Goal: Task Accomplishment & Management: Use online tool/utility

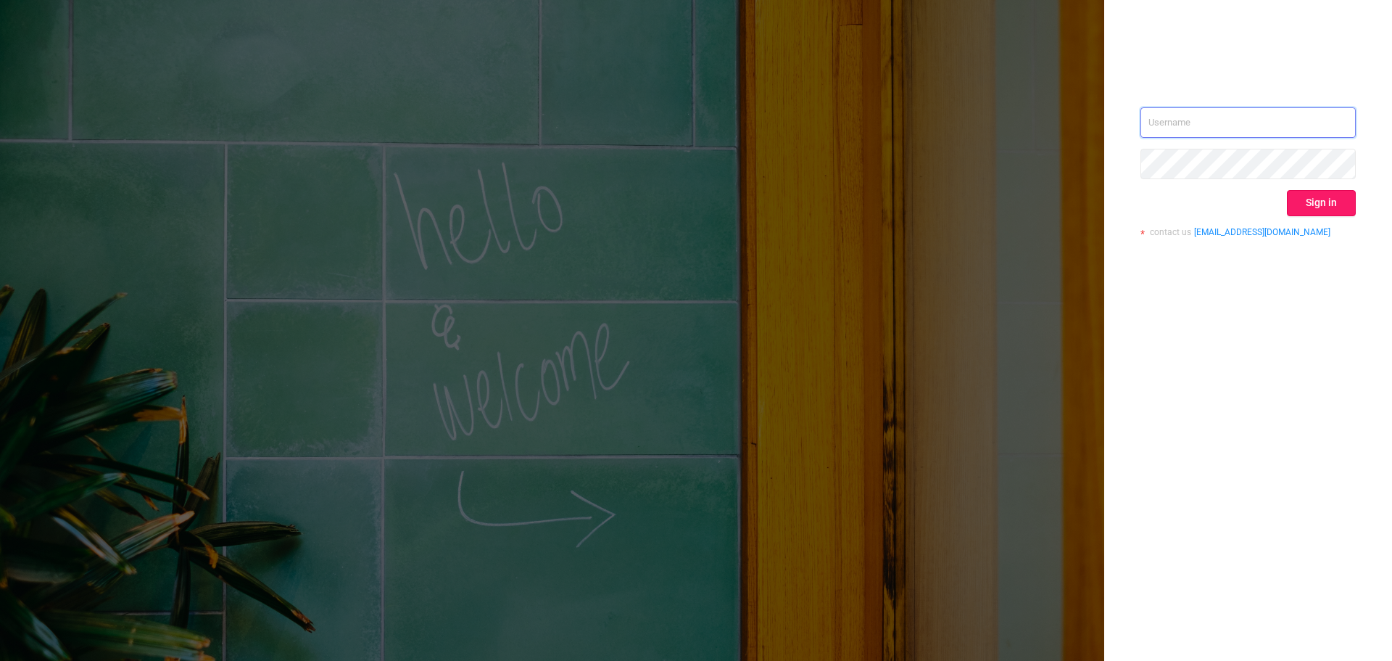
type input "[EMAIL_ADDRESS][DOMAIN_NAME]"
click at [1334, 204] on button "Sign in" at bounding box center [1321, 203] width 69 height 26
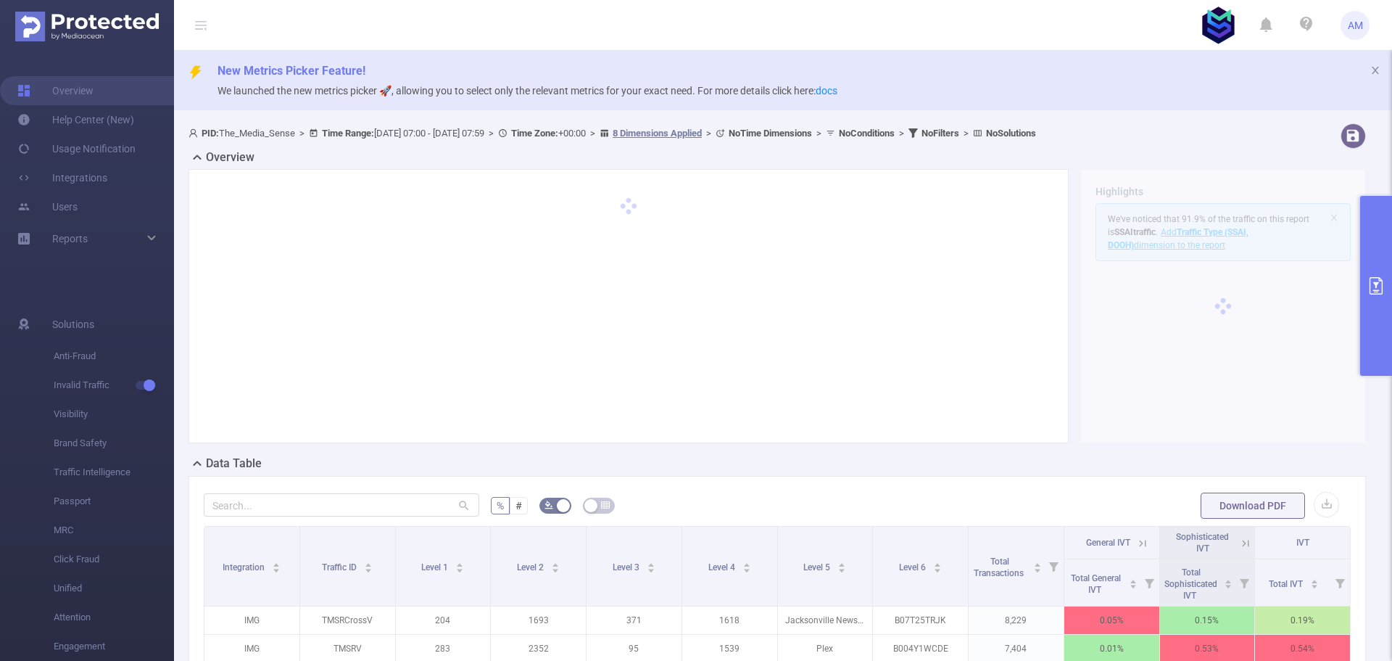
click at [1374, 282] on icon "primary" at bounding box center [1376, 285] width 13 height 17
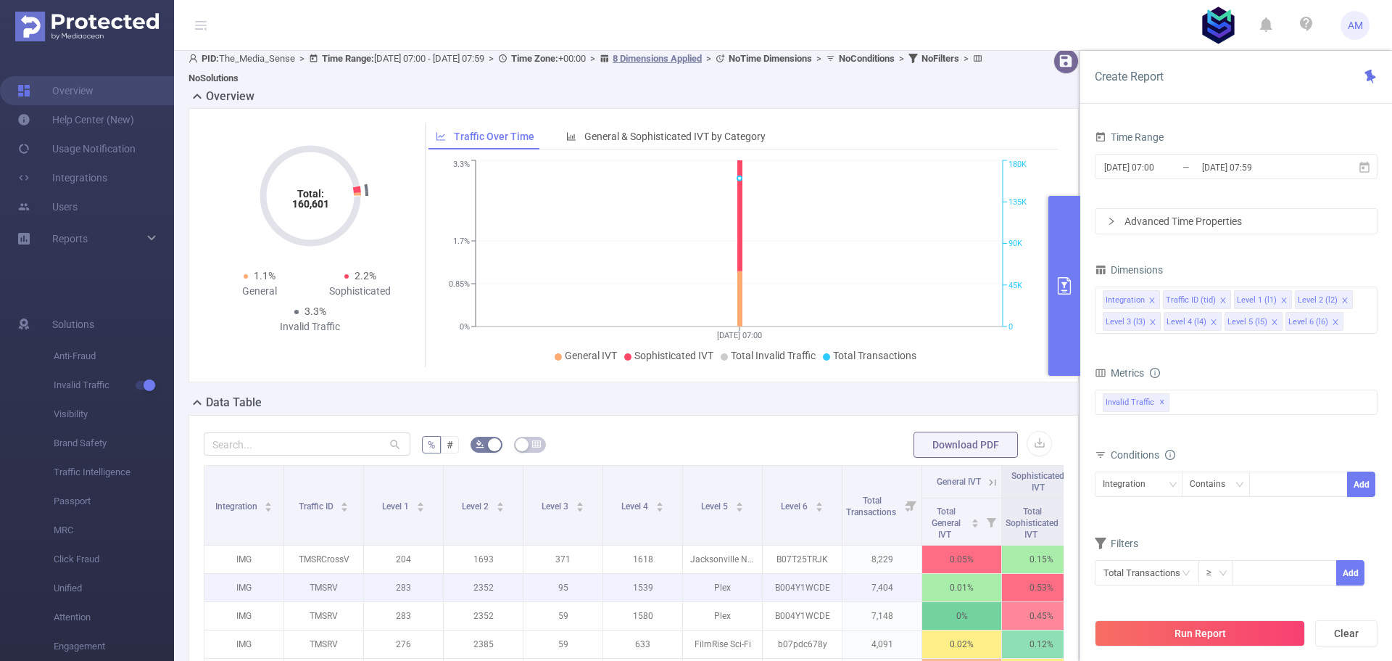
scroll to position [145, 0]
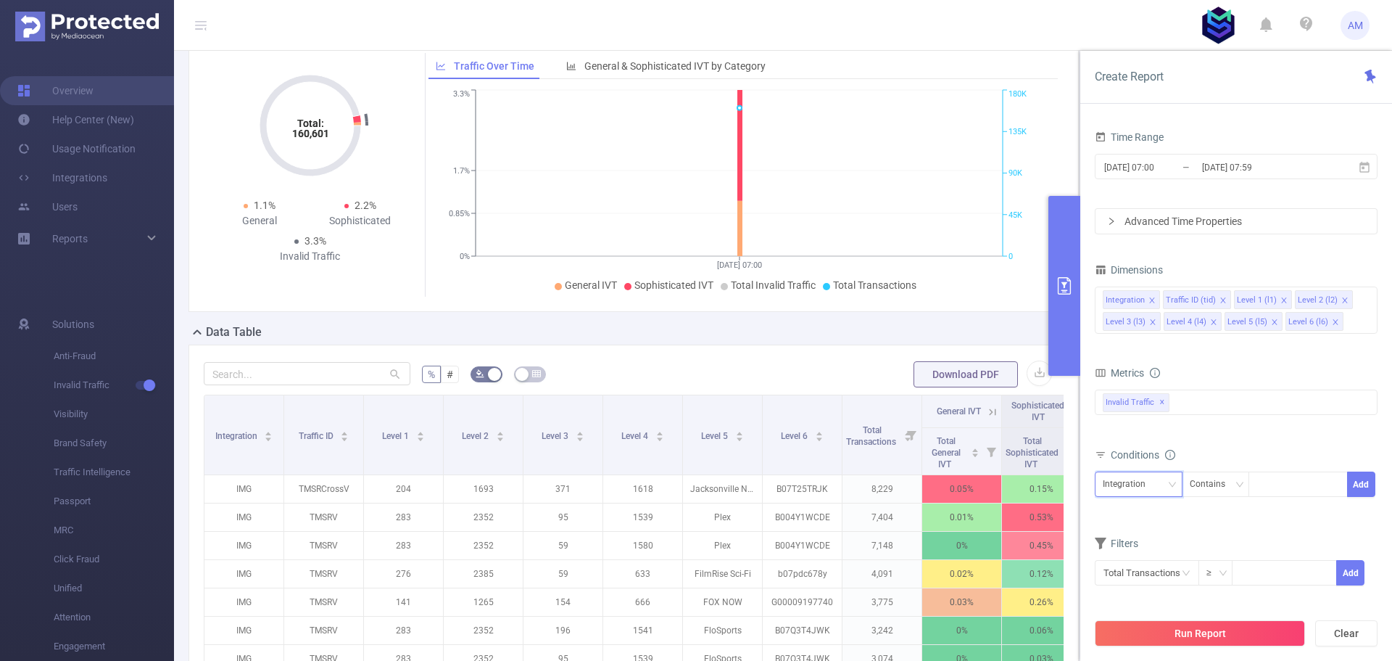
click at [1134, 487] on div "Integration" at bounding box center [1129, 484] width 53 height 24
click at [1130, 381] on li "Level 3 (l3)" at bounding box center [1139, 387] width 88 height 23
click at [1223, 491] on div "Contains" at bounding box center [1213, 484] width 46 height 24
click at [1213, 531] on li "Is" at bounding box center [1229, 537] width 96 height 23
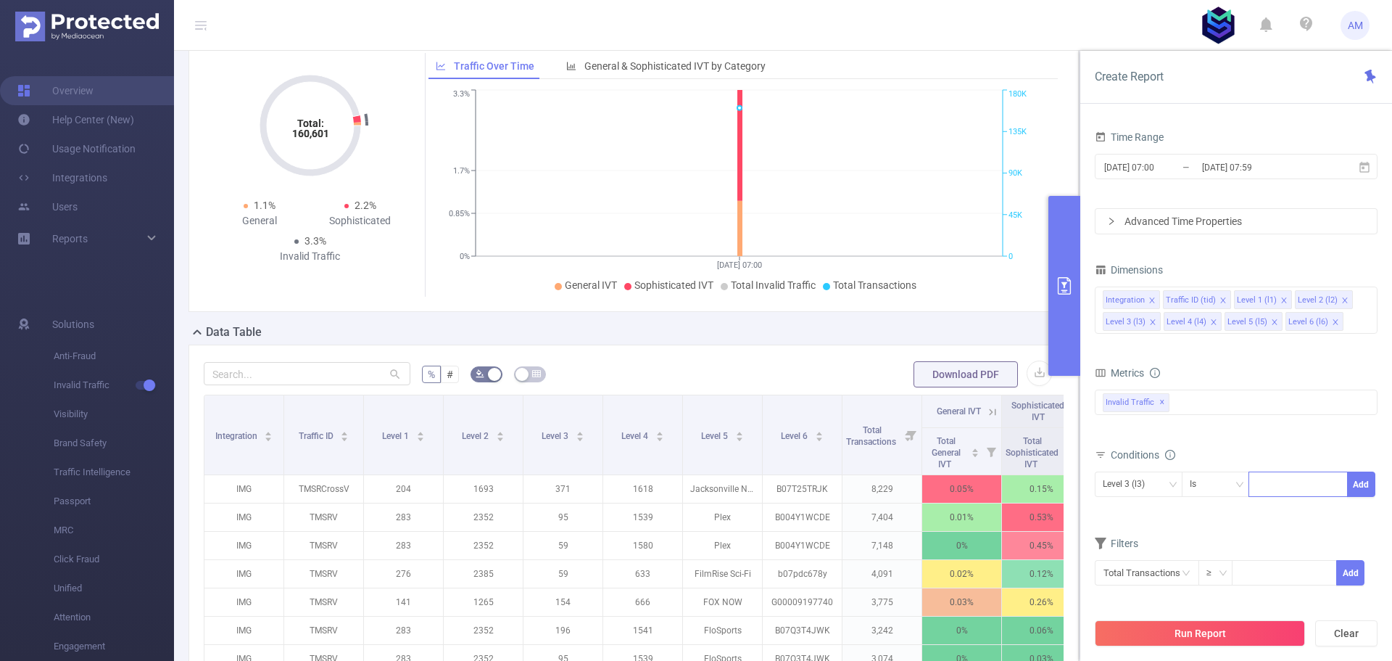
click at [1270, 483] on div at bounding box center [1298, 484] width 83 height 24
type input "258"
click at [1280, 513] on li "258" at bounding box center [1298, 514] width 99 height 23
click at [1361, 488] on button "Add" at bounding box center [1361, 483] width 28 height 25
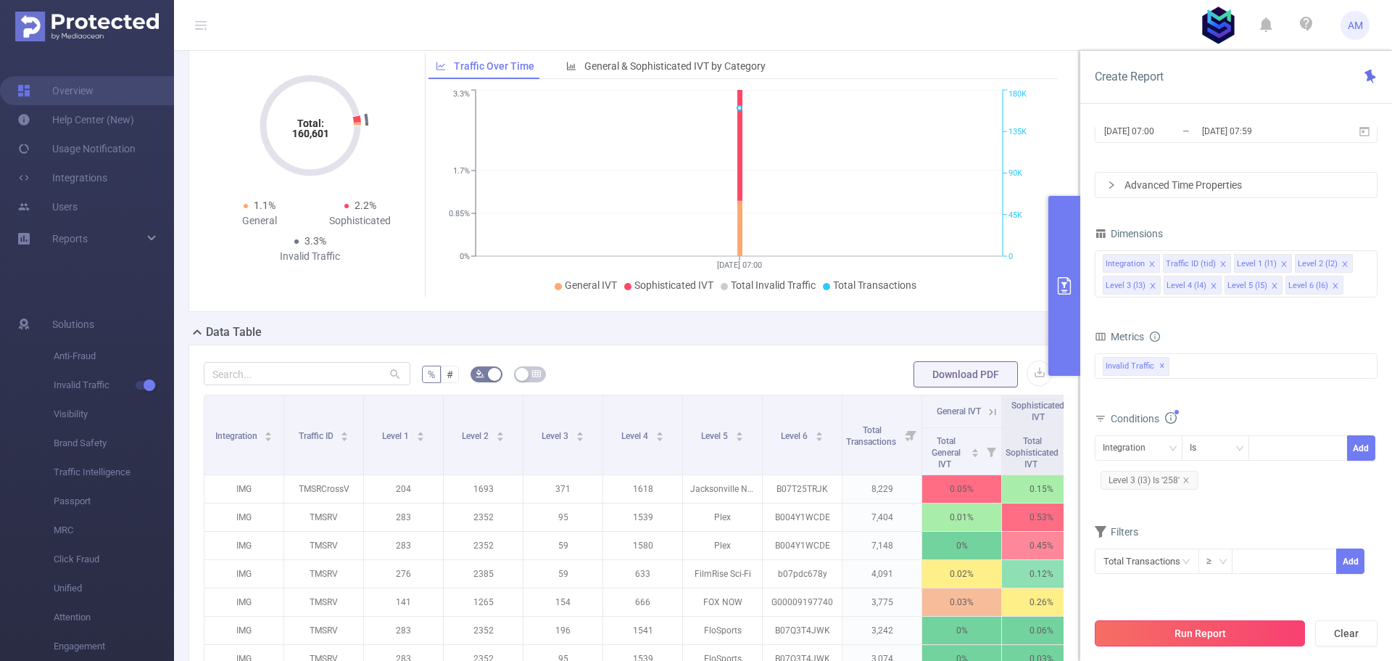
click at [1179, 641] on button "Run Report" at bounding box center [1200, 633] width 210 height 26
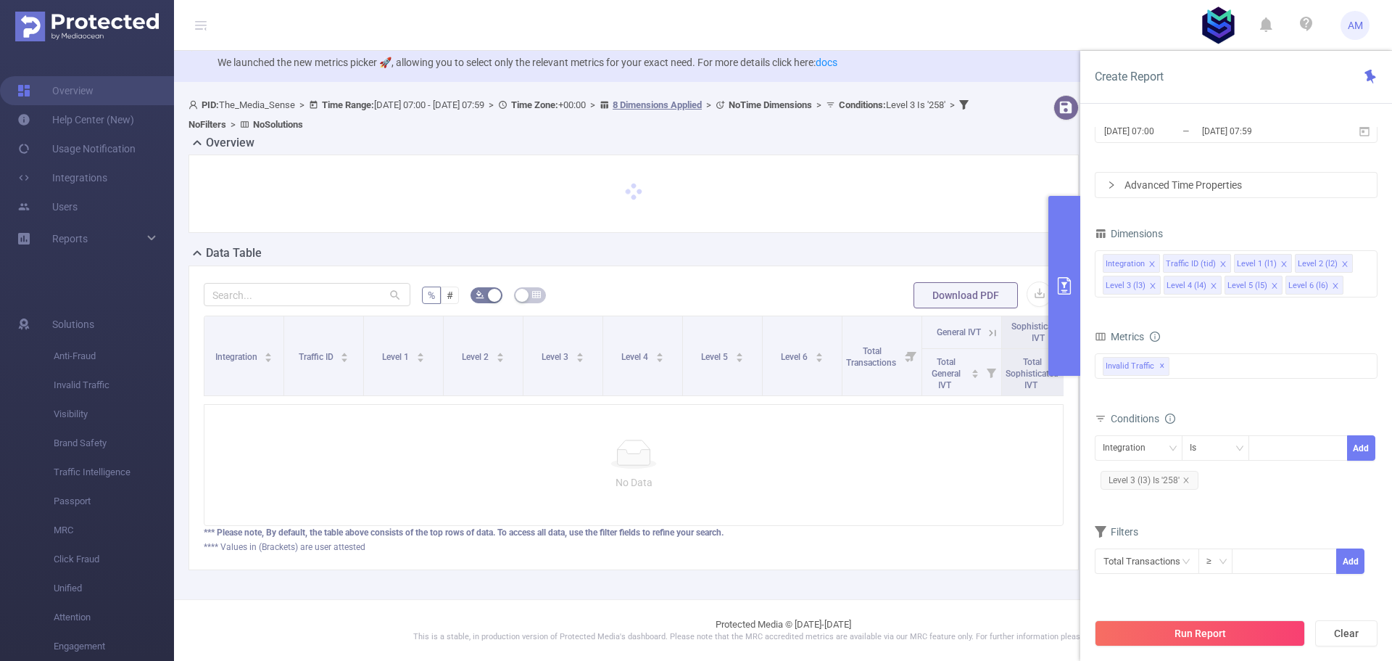
scroll to position [39, 0]
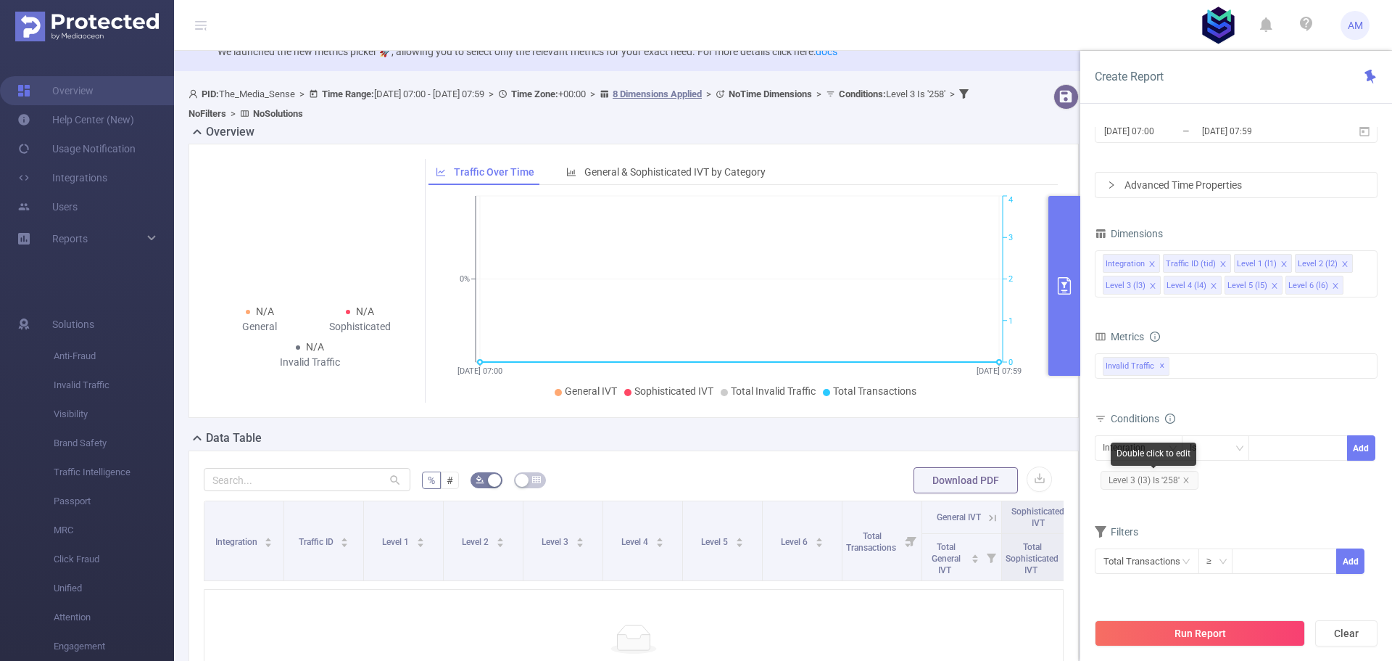
click at [1193, 482] on span "Level 3 (l3) Is '258'" at bounding box center [1150, 480] width 98 height 19
click at [1190, 478] on span "Level 3 (l3) Is '258'" at bounding box center [1150, 480] width 98 height 19
click at [1187, 482] on icon "icon: close" at bounding box center [1186, 479] width 7 height 7
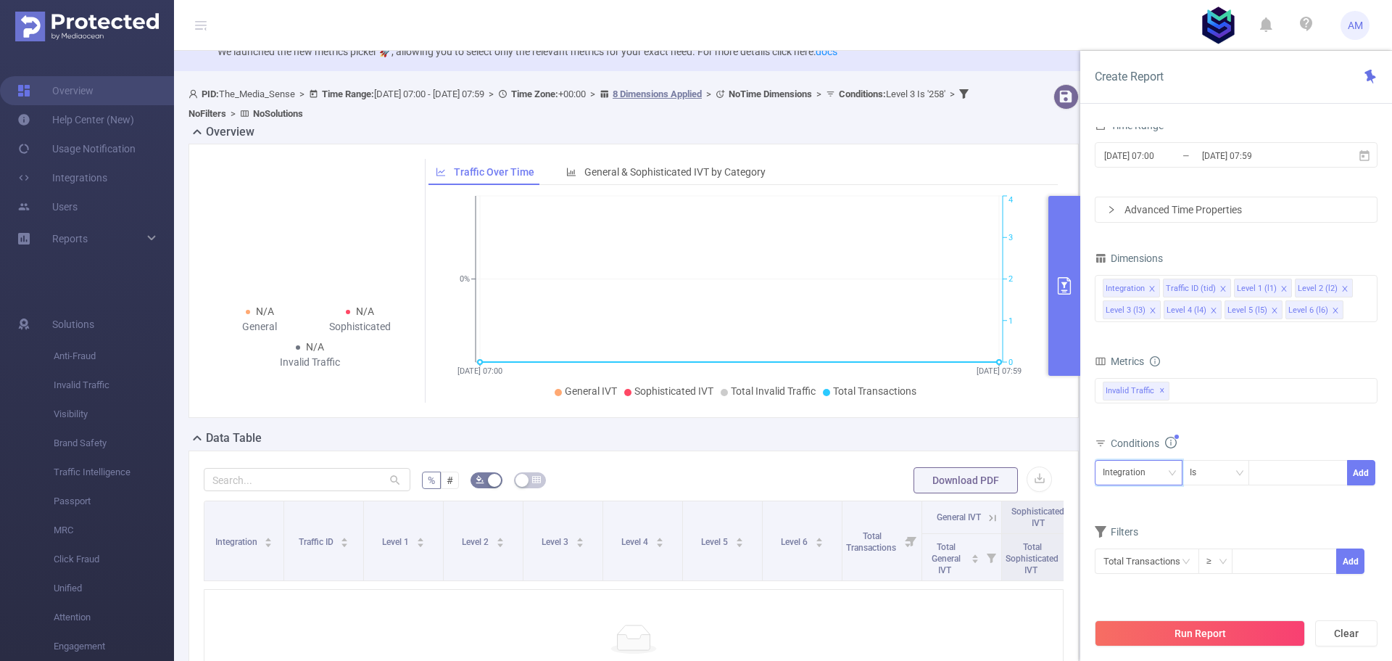
click at [1165, 464] on div "Integration" at bounding box center [1139, 473] width 72 height 24
click at [1193, 637] on button "Run Report" at bounding box center [1200, 633] width 210 height 26
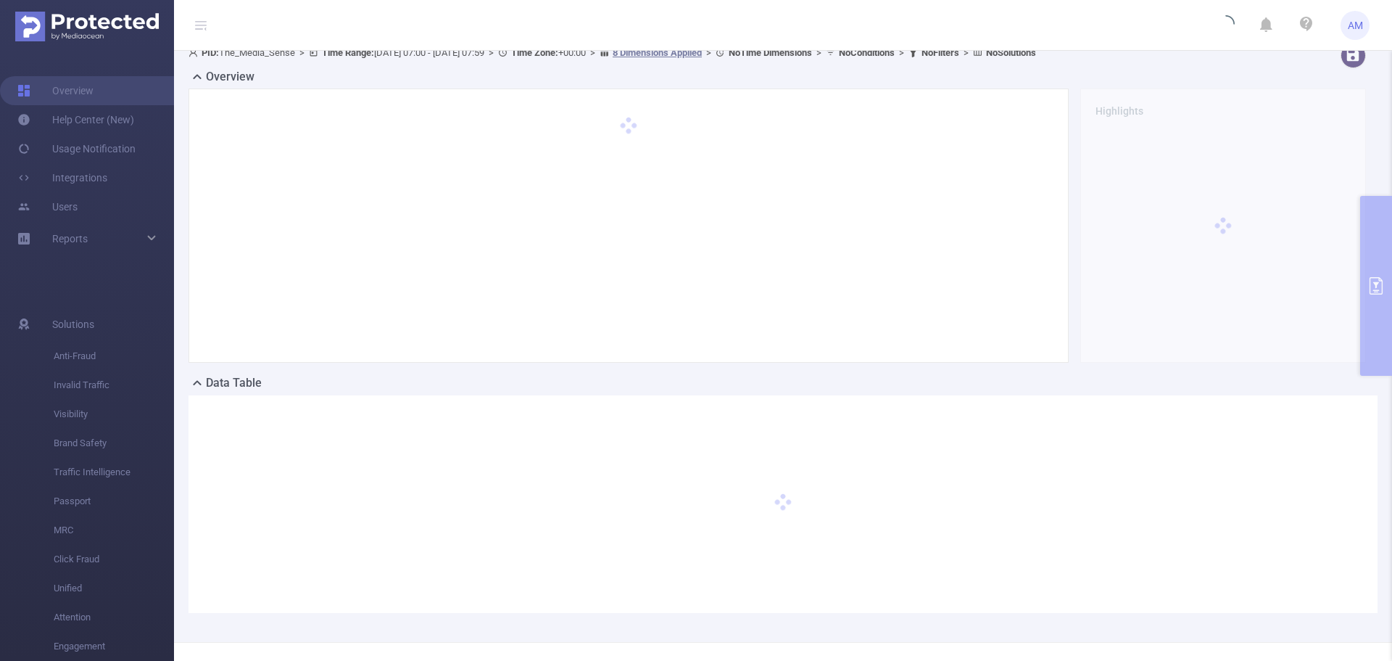
scroll to position [123, 0]
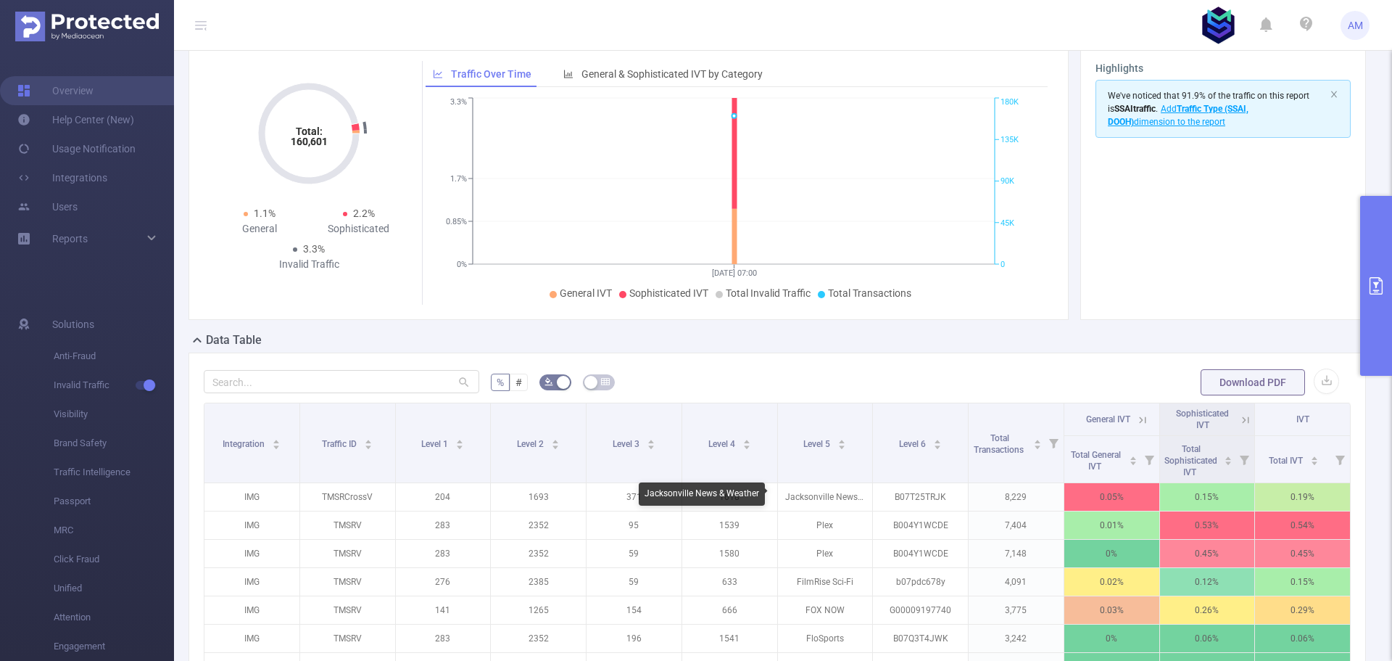
click at [732, 495] on div "Jacksonville News & Weather" at bounding box center [702, 493] width 126 height 23
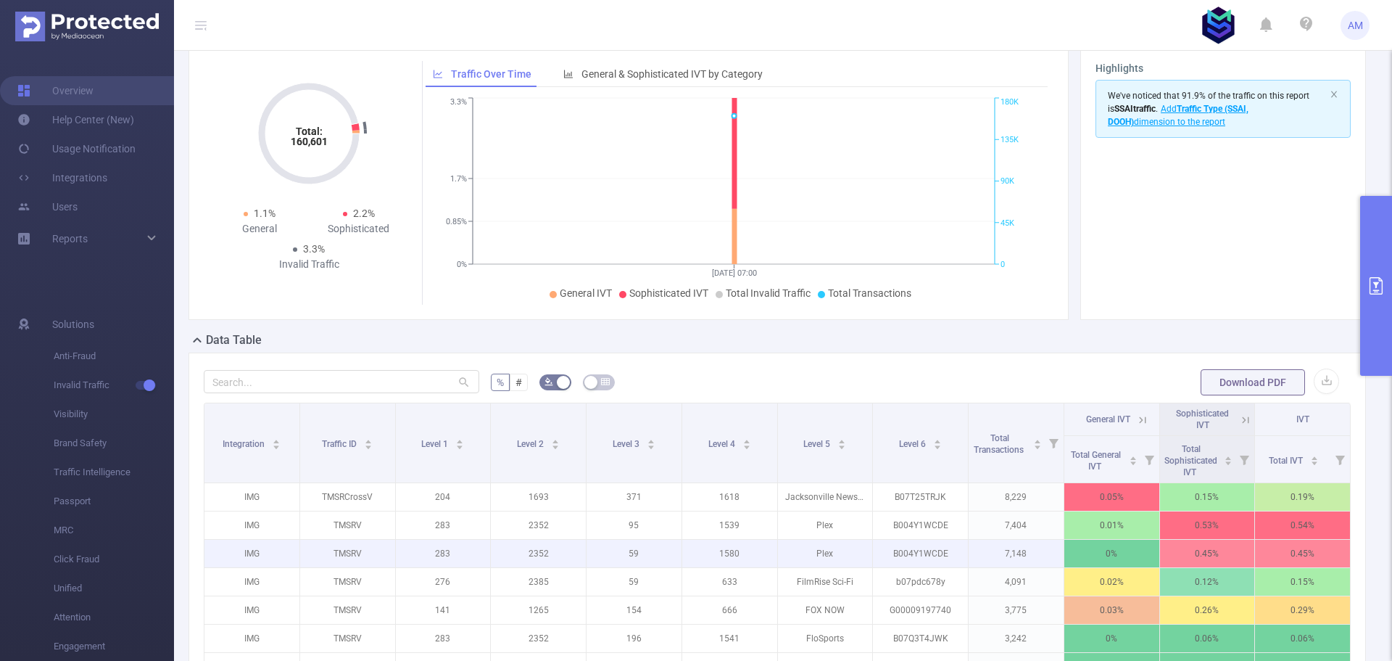
click at [721, 540] on p "1580" at bounding box center [729, 554] width 95 height 28
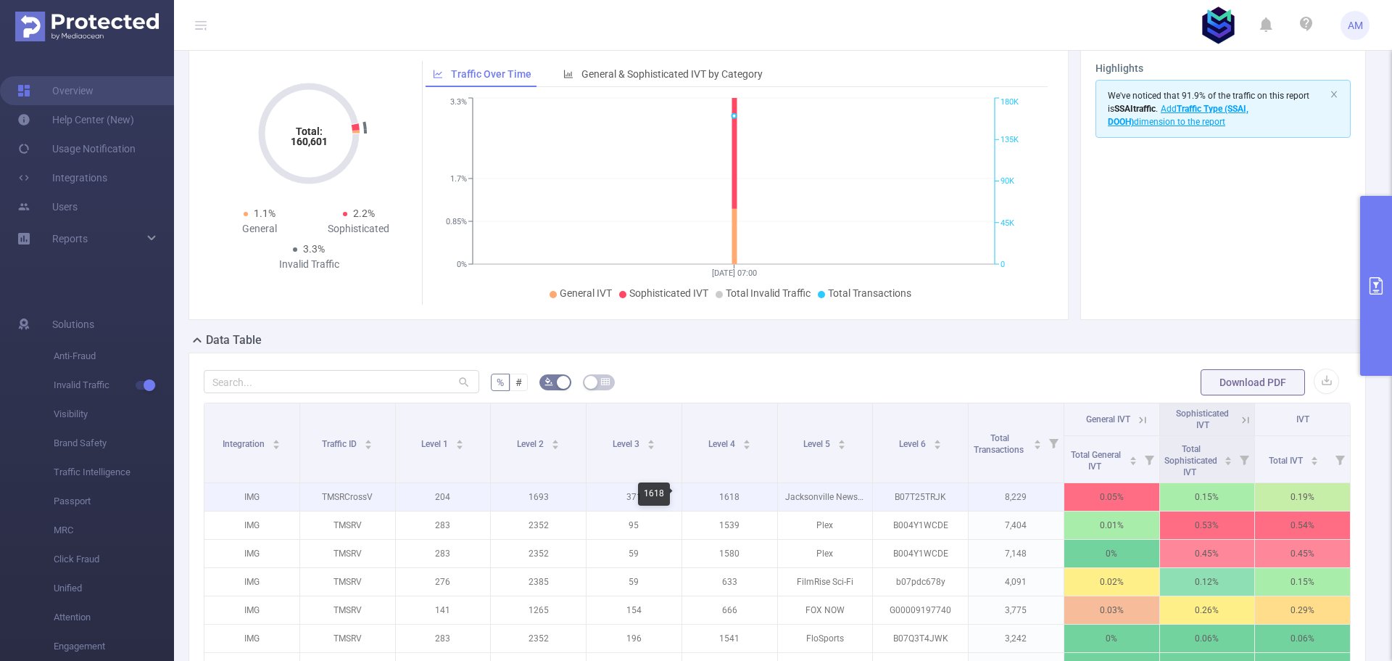
click at [724, 495] on p "1618" at bounding box center [729, 497] width 95 height 28
copy p "1618"
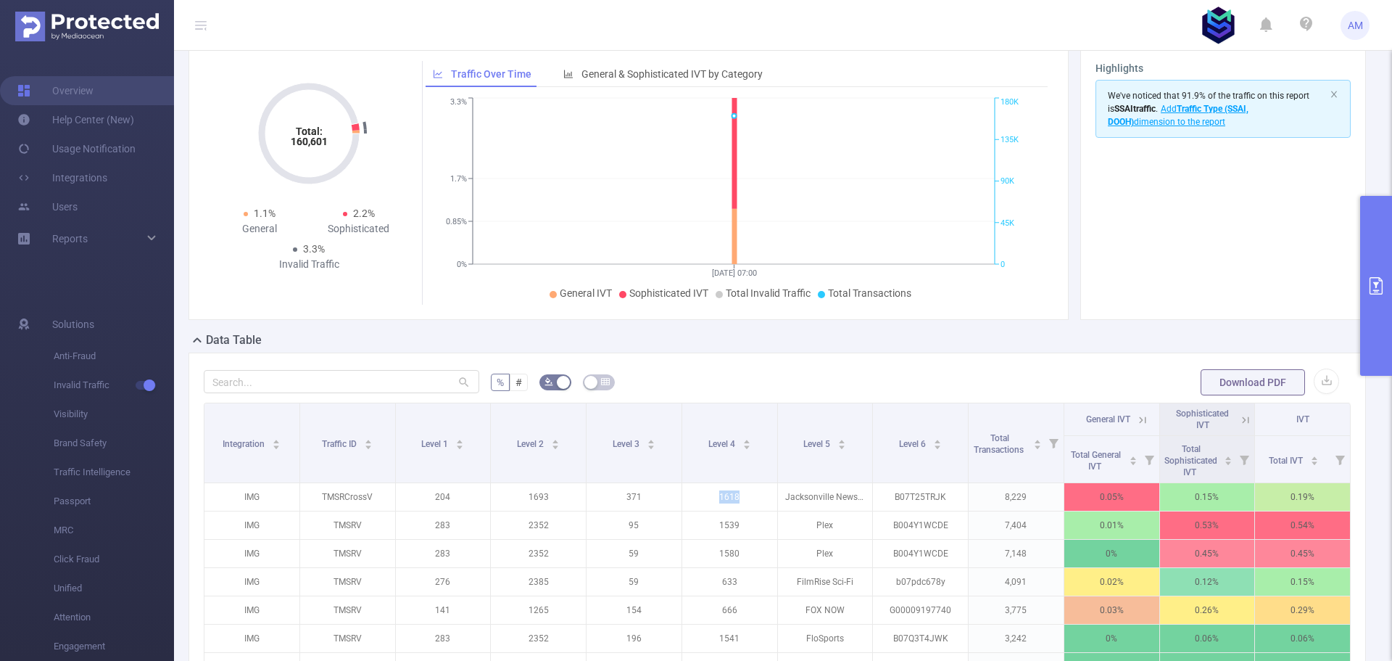
drag, startPoint x: 1379, startPoint y: 297, endPoint x: 1350, endPoint y: 337, distance: 49.3
click at [1379, 297] on button "primary" at bounding box center [1377, 286] width 32 height 180
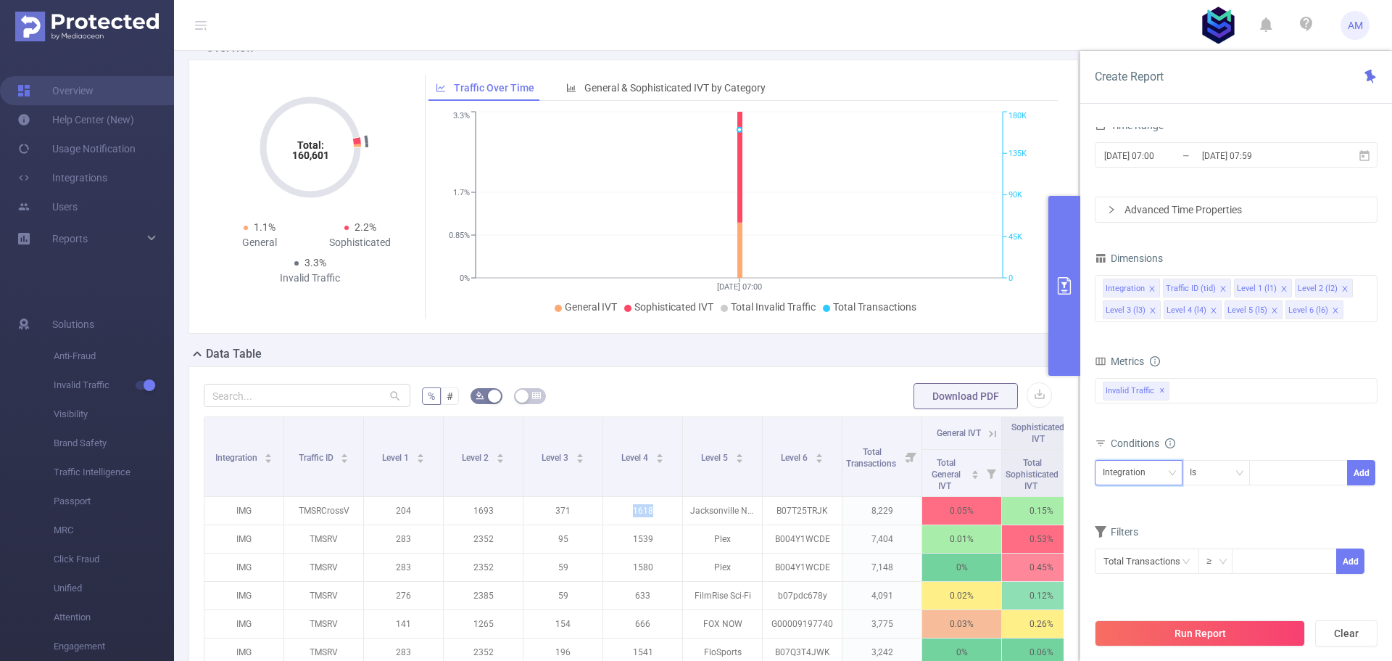
click at [1167, 470] on div "Integration" at bounding box center [1139, 473] width 72 height 24
click at [1173, 471] on icon "icon: down" at bounding box center [1172, 472] width 7 height 5
click at [1170, 469] on icon "icon: down" at bounding box center [1172, 472] width 9 height 9
click at [1142, 329] on li "Level 1 (l1)" at bounding box center [1139, 329] width 88 height 23
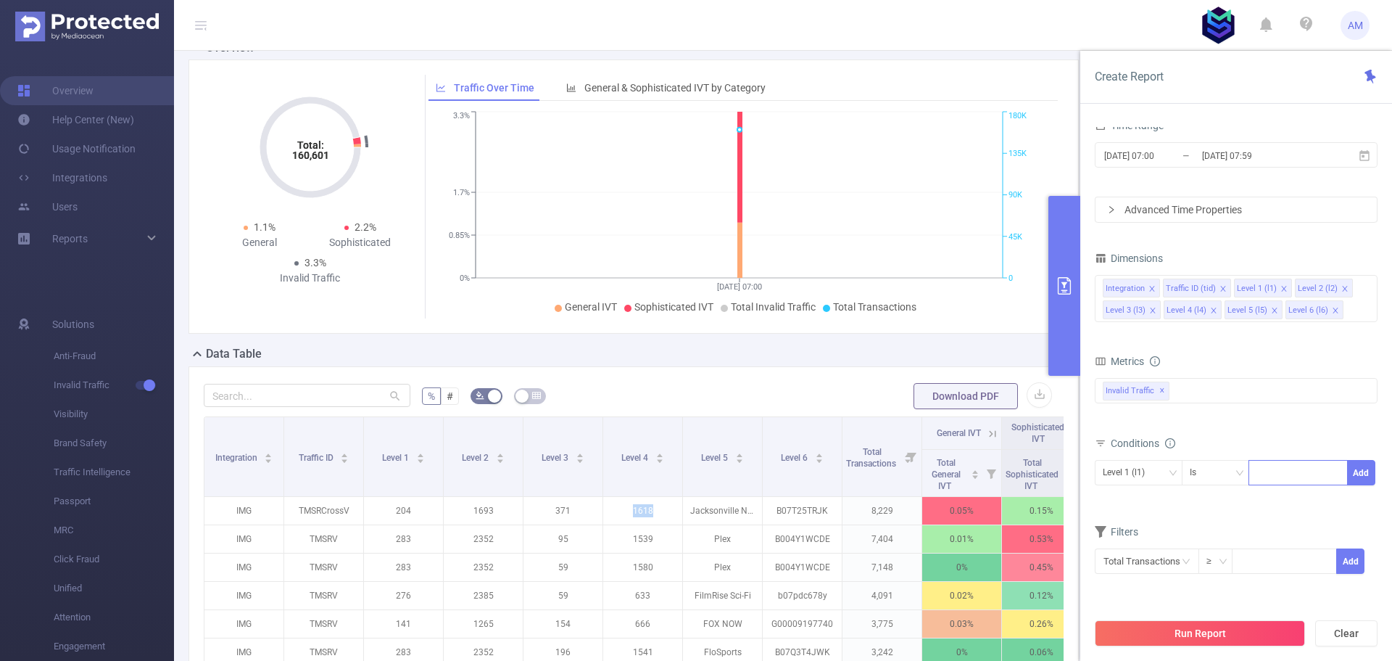
click at [1296, 477] on div at bounding box center [1298, 473] width 83 height 24
type input "258"
click at [1300, 503] on li "258" at bounding box center [1298, 502] width 99 height 23
click at [1366, 461] on button "Add" at bounding box center [1361, 472] width 28 height 25
click at [1218, 624] on button "Run Report" at bounding box center [1200, 633] width 210 height 26
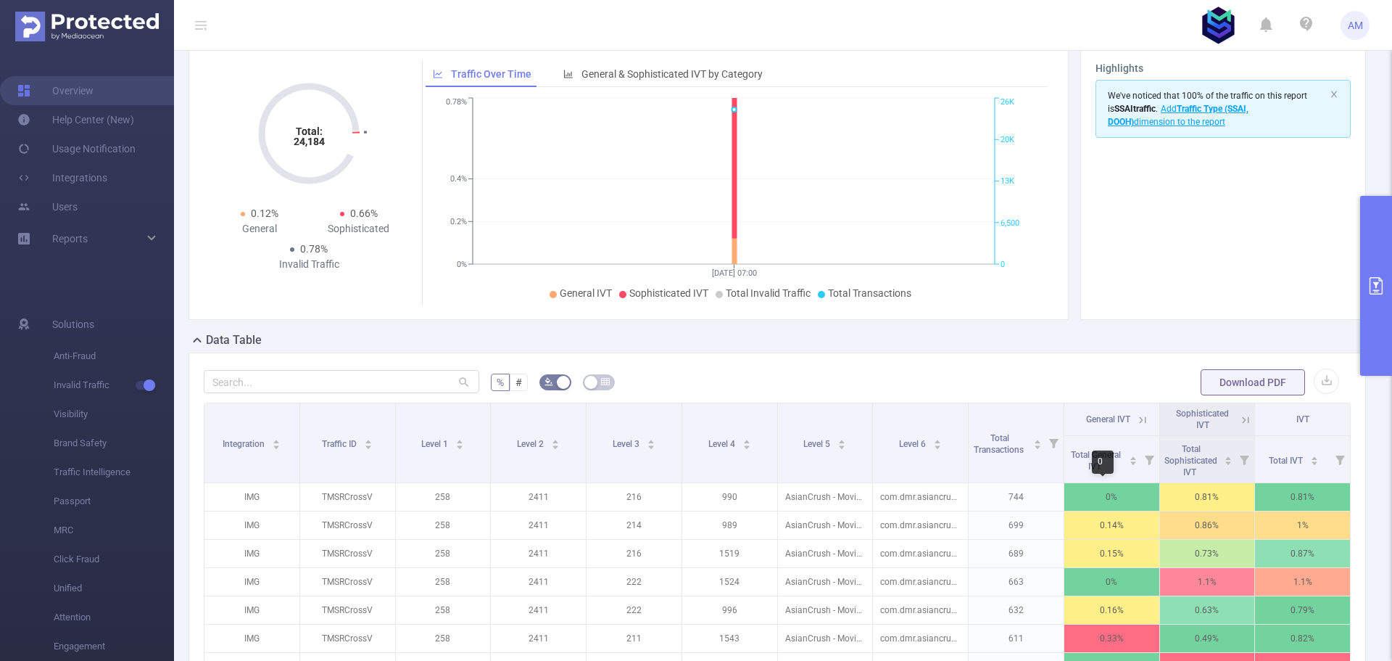
click at [1102, 468] on div "0" at bounding box center [1103, 461] width 22 height 23
click at [1128, 460] on div "Total General IVT" at bounding box center [1103, 459] width 70 height 26
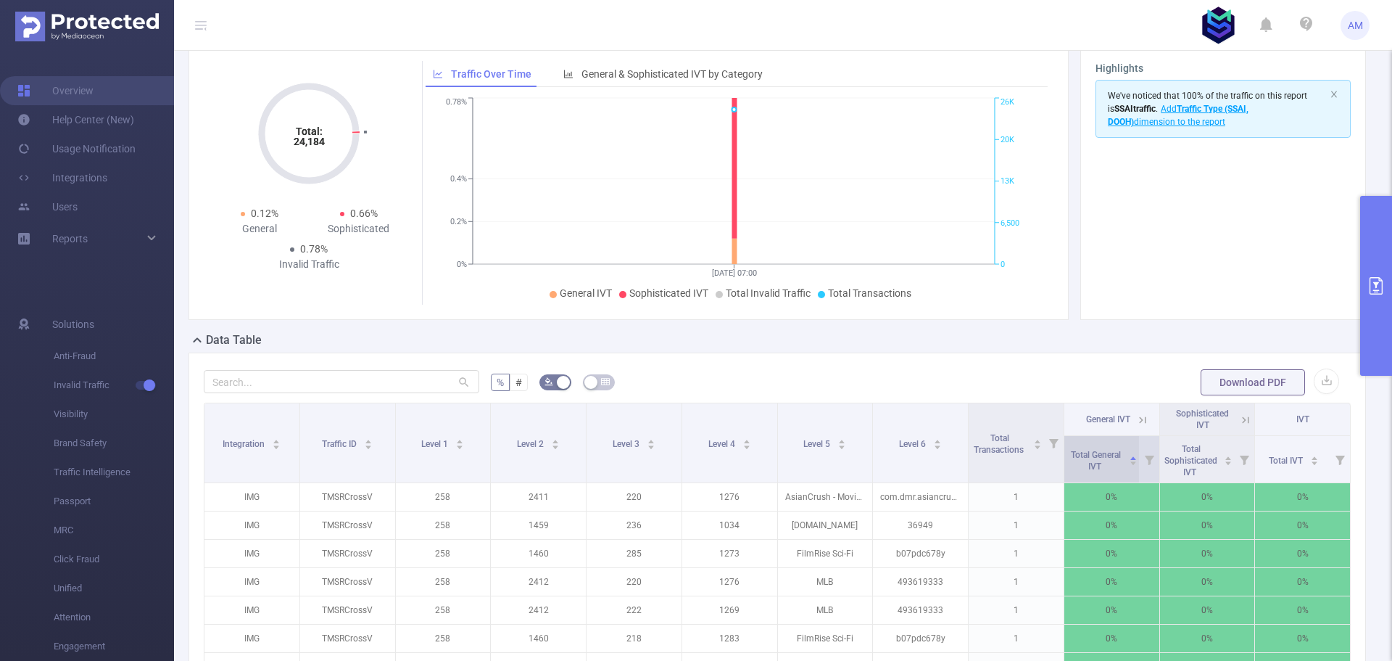
click at [1129, 467] on icon "icon: caret-down" at bounding box center [1133, 463] width 8 height 8
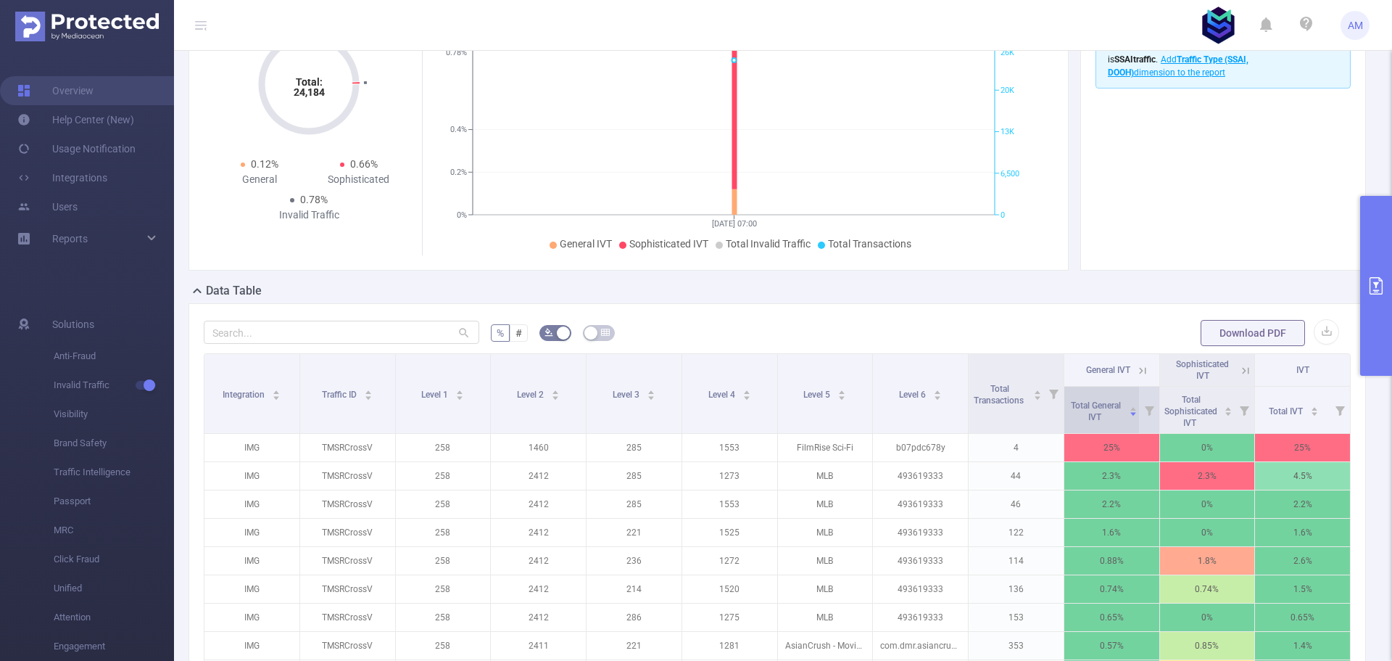
scroll to position [196, 0]
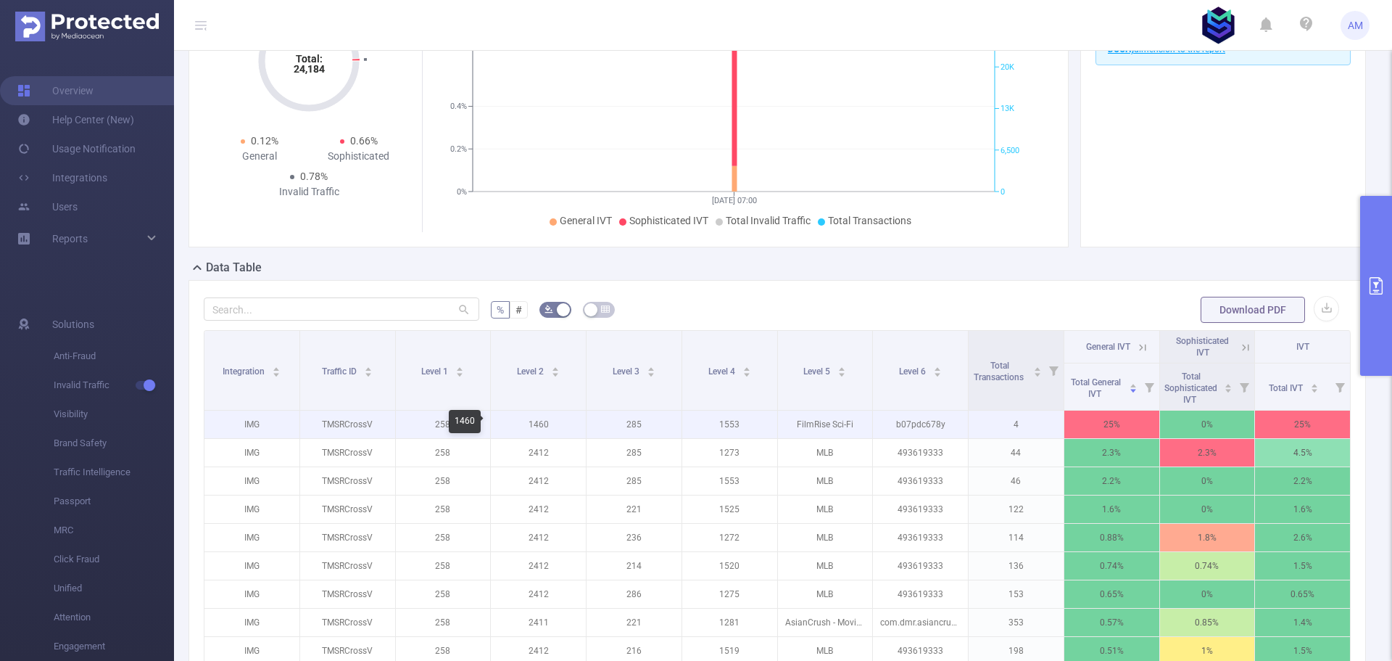
click at [539, 423] on p "1460" at bounding box center [538, 424] width 95 height 28
copy p "1460"
click at [727, 421] on p "1553" at bounding box center [729, 424] width 95 height 28
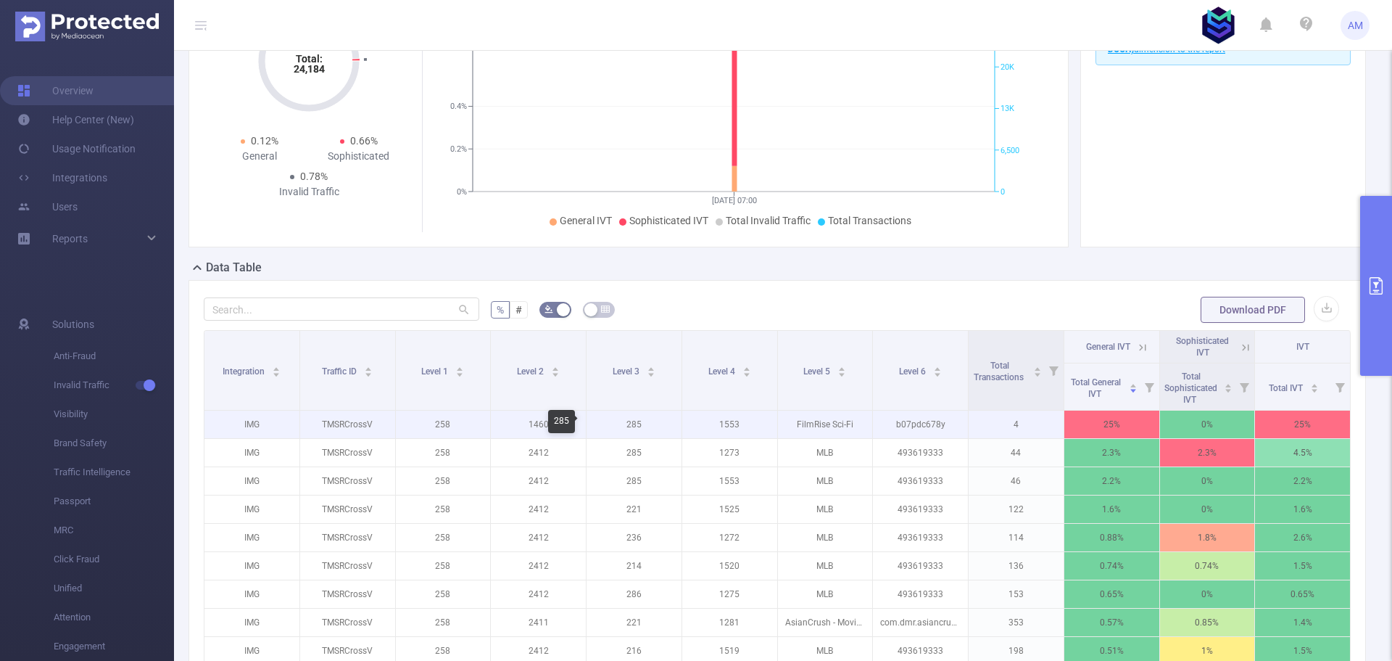
click at [635, 425] on p "285" at bounding box center [634, 424] width 95 height 28
click at [634, 425] on p "285" at bounding box center [634, 424] width 95 height 28
copy p "285"
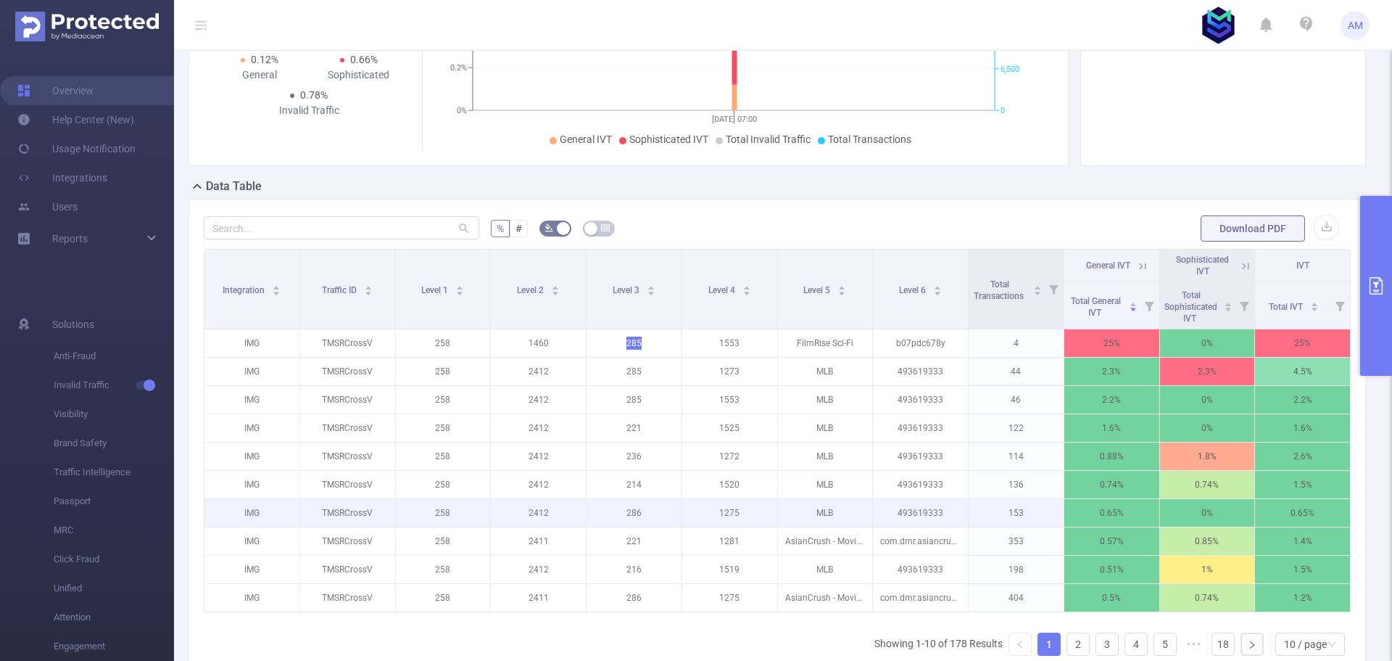
scroll to position [413, 0]
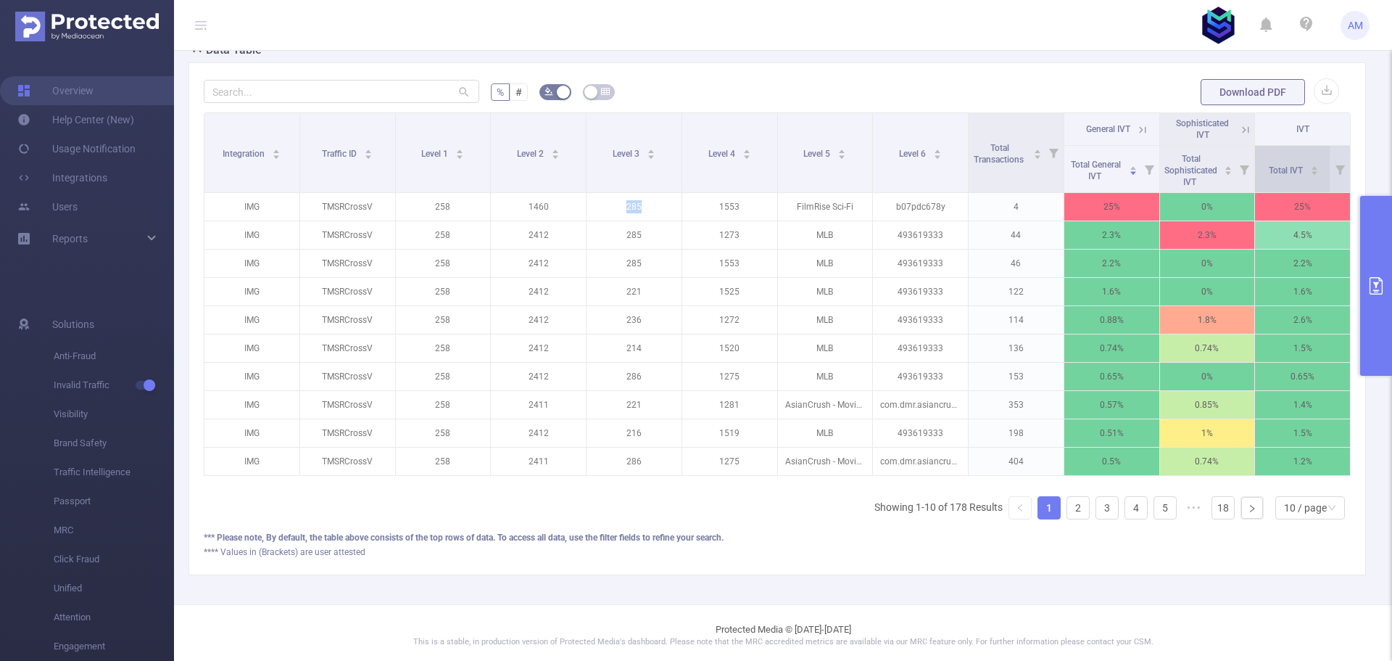
click at [1289, 173] on span "Total IVT" at bounding box center [1287, 170] width 36 height 10
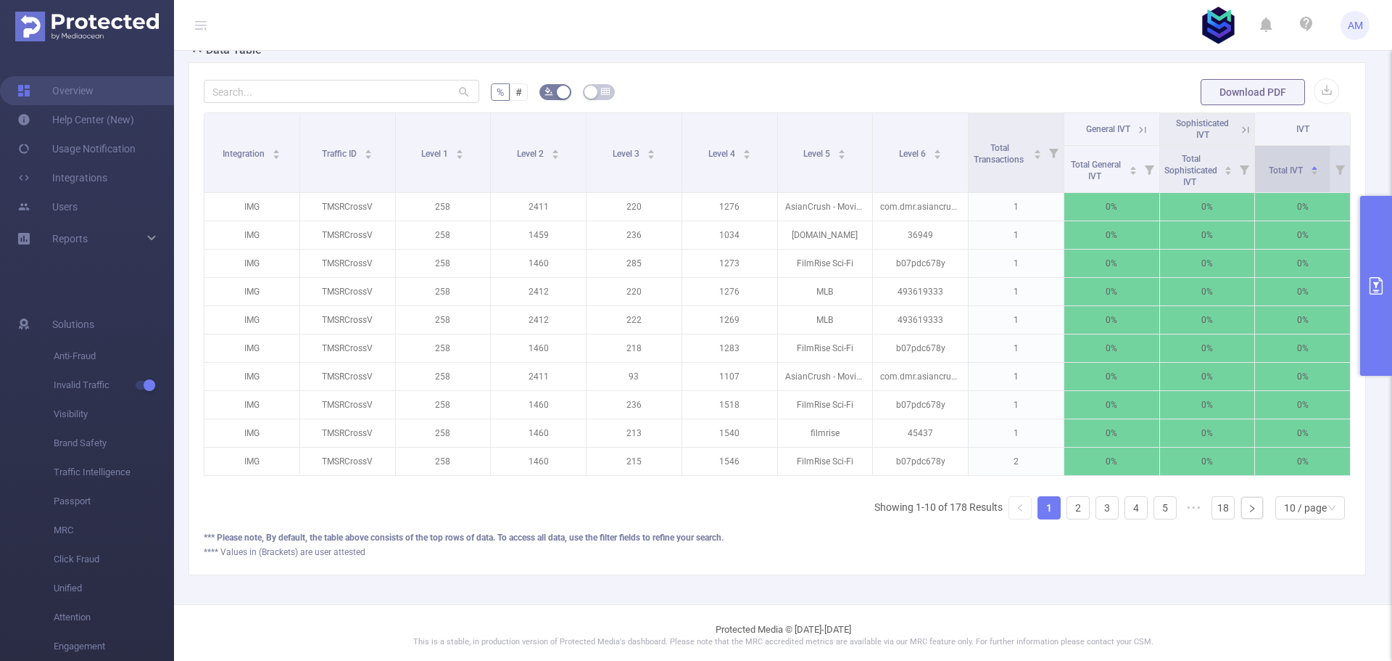
click at [1289, 173] on span "Total IVT" at bounding box center [1287, 170] width 36 height 10
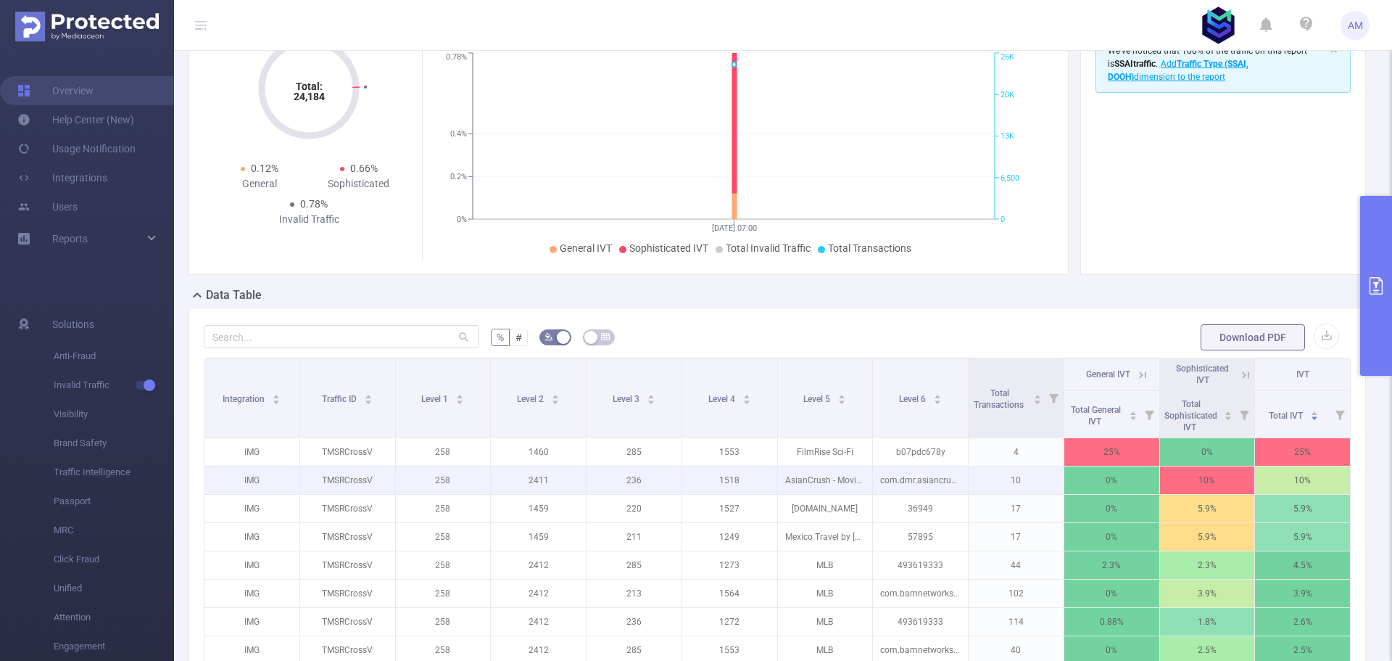
scroll to position [290, 0]
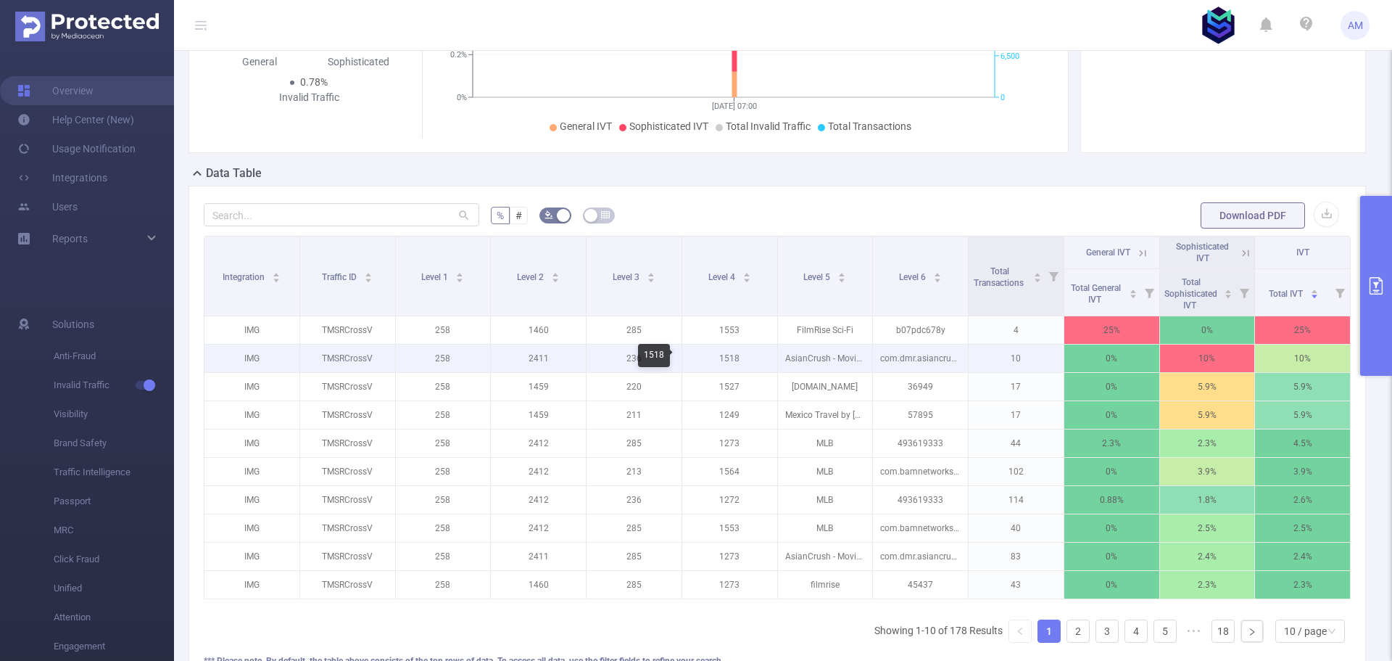
click at [728, 355] on p "1518" at bounding box center [729, 358] width 95 height 28
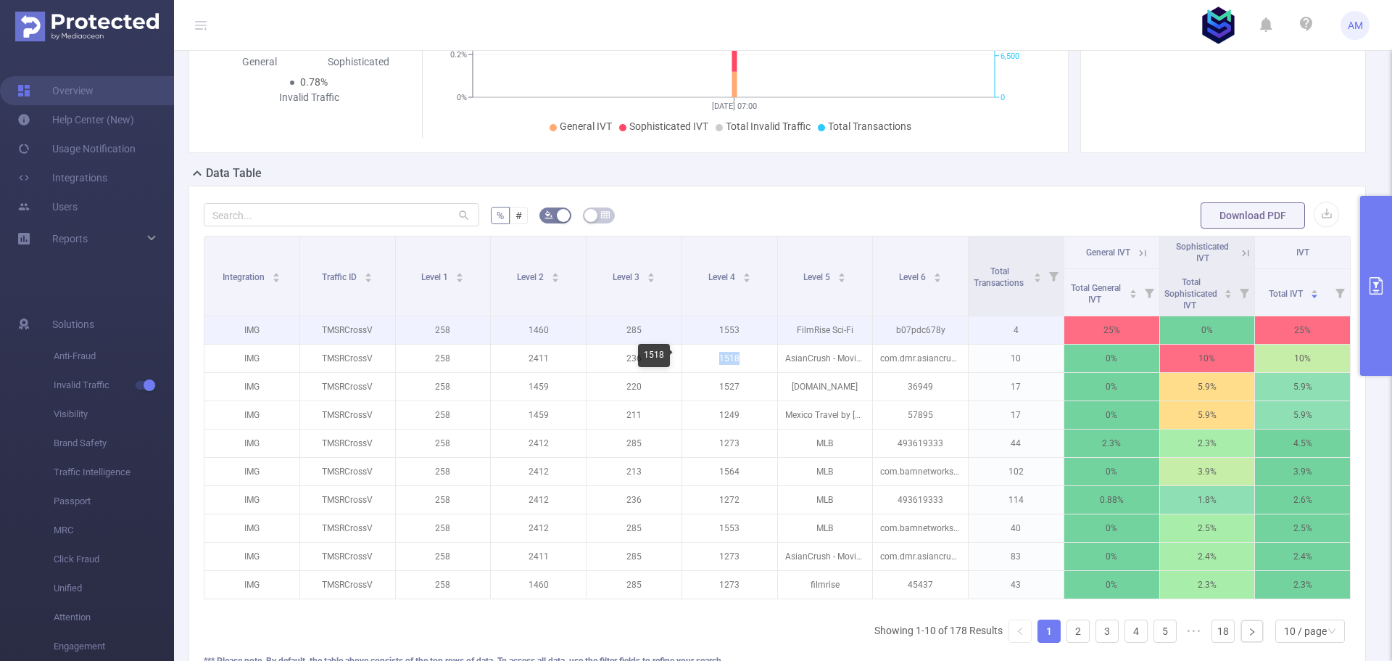
copy p "1518"
click at [729, 329] on p "1553" at bounding box center [729, 330] width 95 height 28
copy p "1553"
